Goal: Information Seeking & Learning: Learn about a topic

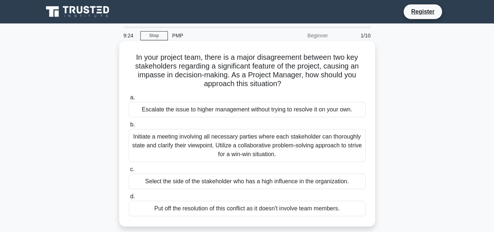
click at [134, 124] on span "b." at bounding box center [132, 124] width 5 height 6
click at [129, 124] on input "b. Initiate a meeting involving all necessary parties where each stakeholder ca…" at bounding box center [129, 124] width 0 height 5
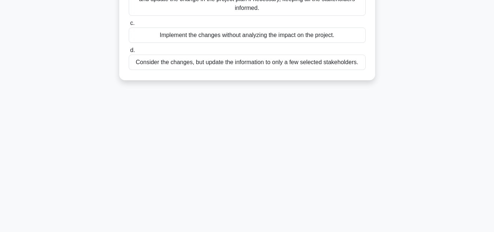
scroll to position [17, 0]
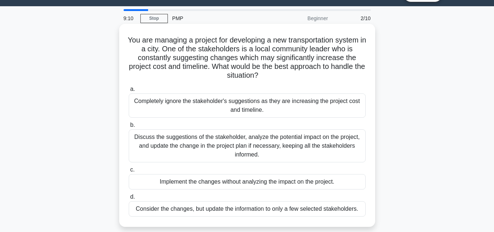
click at [132, 125] on span "b." at bounding box center [132, 124] width 5 height 6
click at [129, 125] on input "b. Discuss the suggestions of the stakeholder, analyze the potential impact on …" at bounding box center [129, 125] width 0 height 5
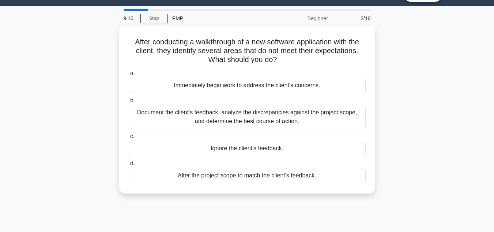
scroll to position [0, 0]
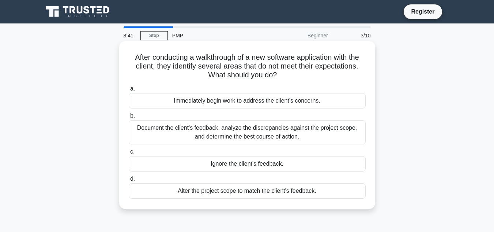
click at [131, 116] on span "b." at bounding box center [132, 115] width 5 height 6
click at [129, 116] on input "b. Document the client's feedback, analyze the discrepancies against the projec…" at bounding box center [129, 115] width 0 height 5
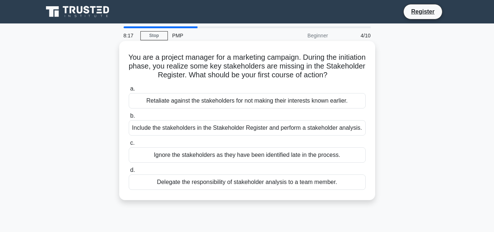
click at [133, 116] on span "b." at bounding box center [132, 115] width 5 height 6
click at [129, 116] on input "b. Include the stakeholders in the Stakeholder Register and perform a stakehold…" at bounding box center [129, 115] width 0 height 5
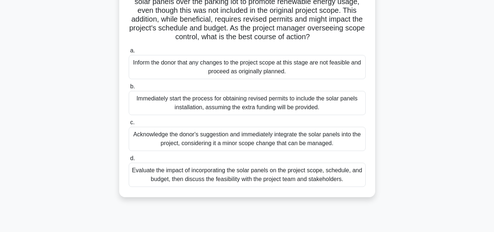
scroll to position [110, 0]
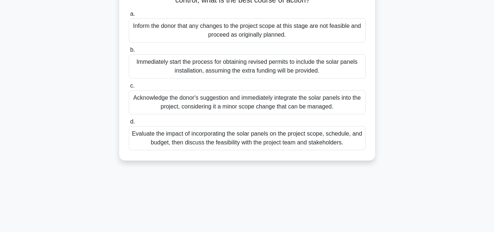
click at [131, 124] on span "d." at bounding box center [132, 121] width 5 height 6
click at [129, 124] on input "d. Evaluate the impact of incorporating the solar panels on the project scope, …" at bounding box center [129, 121] width 0 height 5
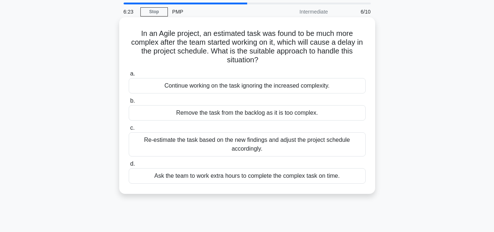
scroll to position [37, 0]
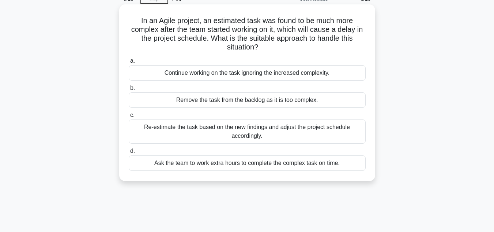
click at [131, 115] on span "c." at bounding box center [132, 115] width 4 height 6
click at [129, 115] on input "c. Re-estimate the task based on the new findings and adjust the project schedu…" at bounding box center [129, 115] width 0 height 5
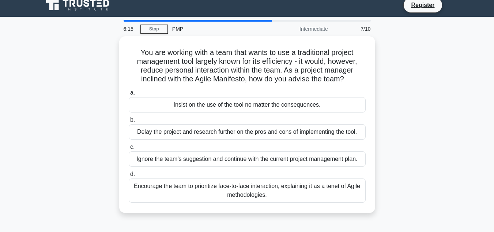
scroll to position [0, 0]
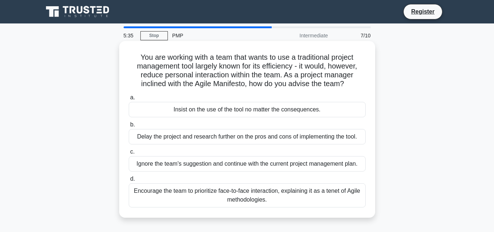
click at [132, 181] on span "d." at bounding box center [132, 178] width 5 height 6
click at [129, 181] on input "d. Encourage the team to prioritize face-to-face interaction, explaining it as …" at bounding box center [129, 178] width 0 height 5
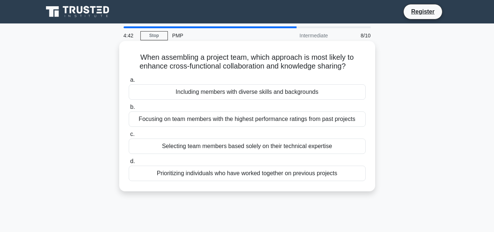
click at [133, 81] on span "a." at bounding box center [132, 79] width 5 height 6
click at [129, 81] on input "a. Including members with diverse skills and backgrounds" at bounding box center [129, 80] width 0 height 5
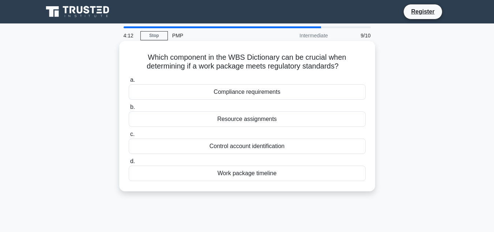
click at [133, 81] on span "a." at bounding box center [132, 79] width 5 height 6
click at [129, 81] on input "a. Compliance requirements" at bounding box center [129, 80] width 0 height 5
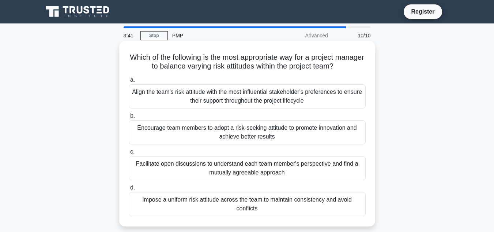
click at [132, 153] on span "c." at bounding box center [132, 151] width 4 height 6
click at [129, 153] on input "c. Facilitate open discussions to understand each team member's perspective and…" at bounding box center [129, 151] width 0 height 5
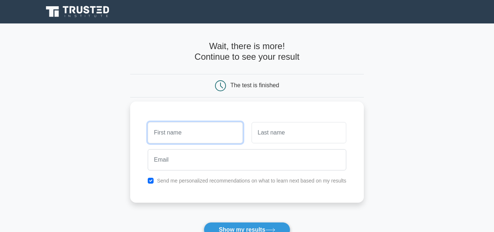
click at [179, 141] on input "text" at bounding box center [195, 132] width 95 height 21
type input "mercy joy"
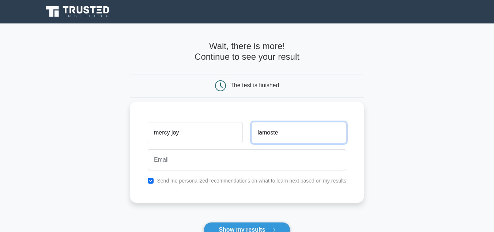
type input "lamoste"
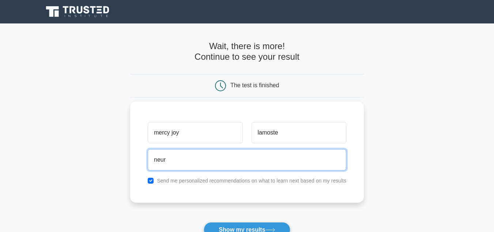
type input "[EMAIL_ADDRESS][DOMAIN_NAME]"
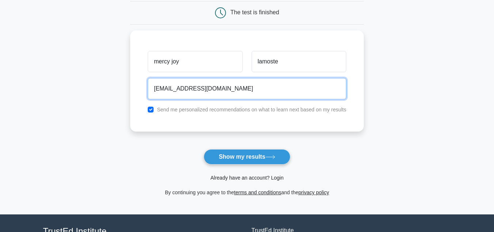
scroll to position [73, 0]
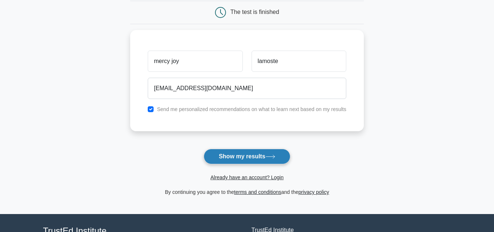
click at [243, 157] on button "Show my results" at bounding box center [247, 156] width 86 height 15
